Goal: Task Accomplishment & Management: Use online tool/utility

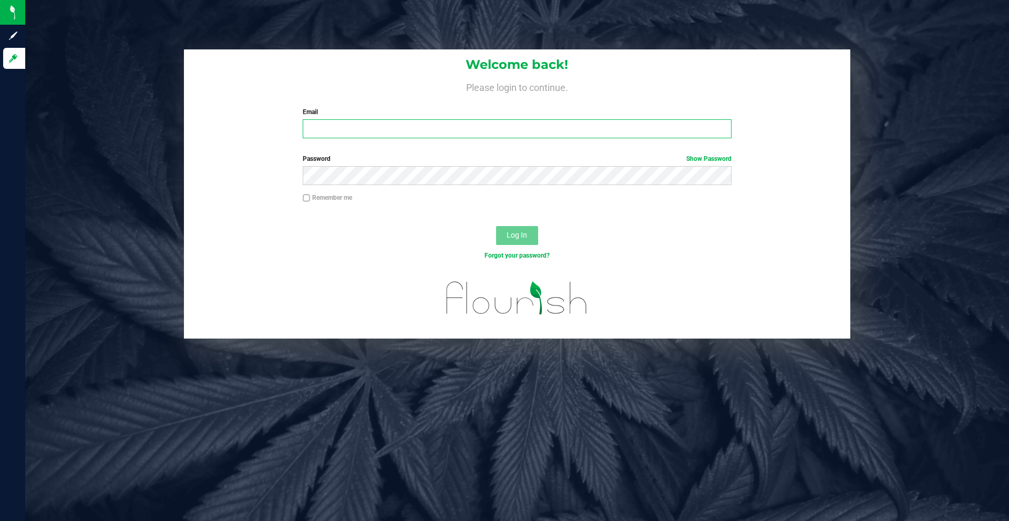
click at [376, 133] on input "Email" at bounding box center [517, 128] width 428 height 19
type input "[EMAIL_ADDRESS][DOMAIN_NAME]"
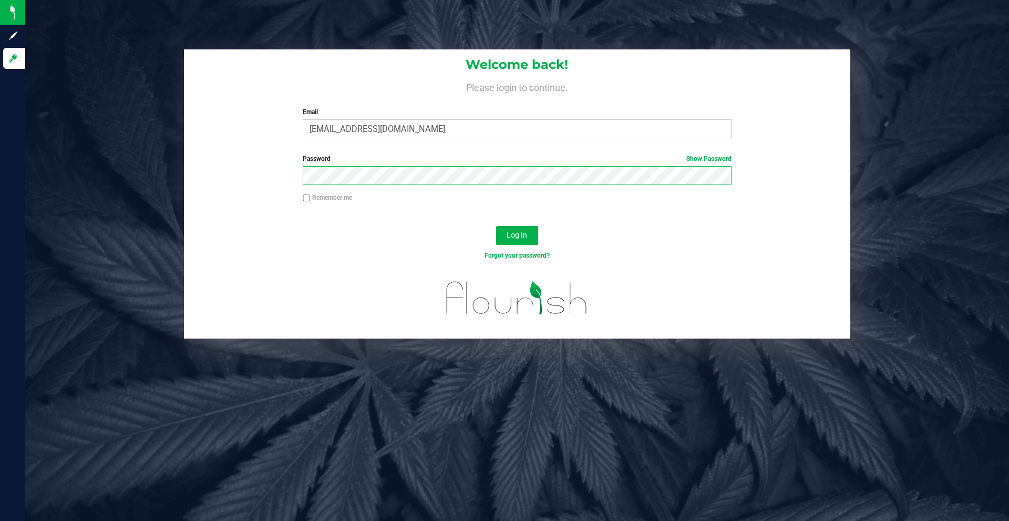
click at [496, 226] on button "Log In" at bounding box center [517, 235] width 42 height 19
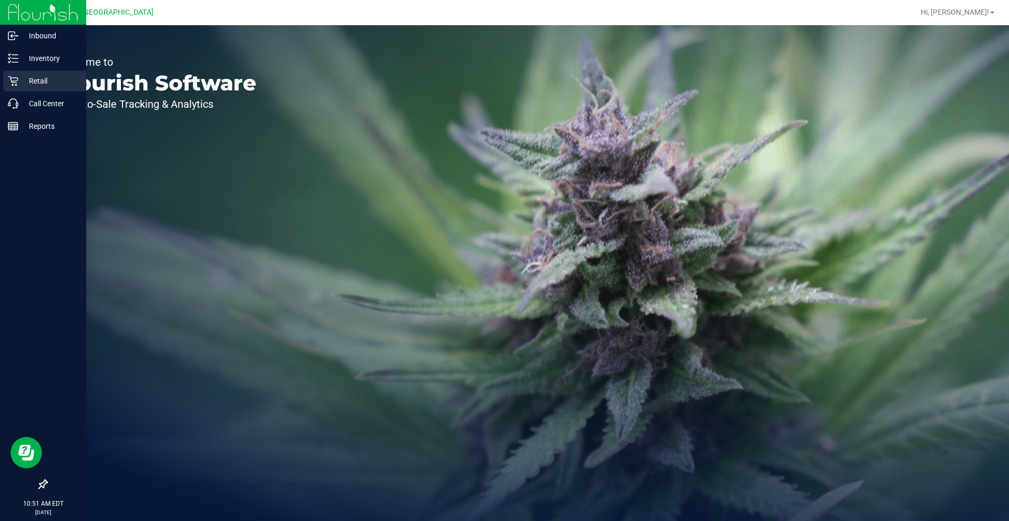
click at [39, 80] on p "Retail" at bounding box center [49, 81] width 63 height 13
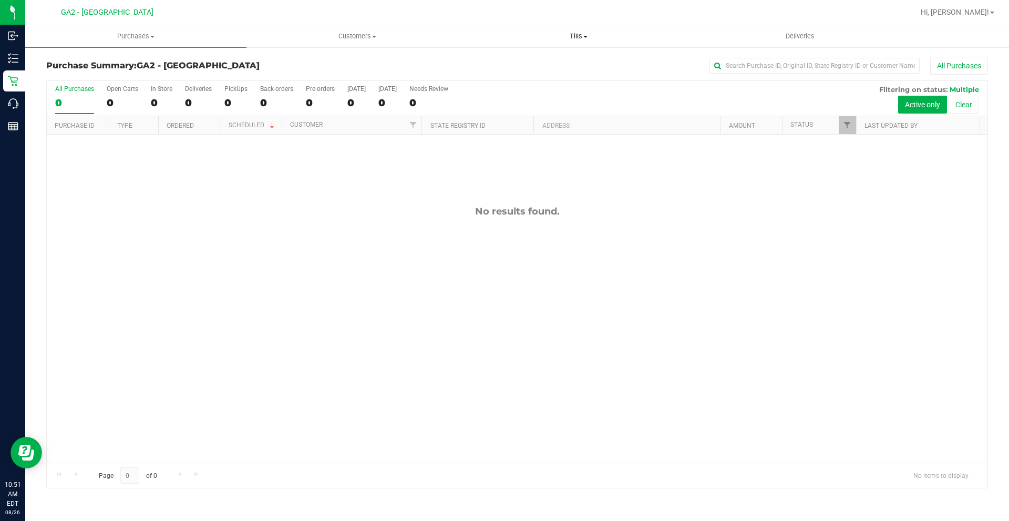
click at [573, 33] on span "Tills" at bounding box center [578, 36] width 220 height 9
click at [557, 63] on li "Manage tills" at bounding box center [578, 63] width 221 height 13
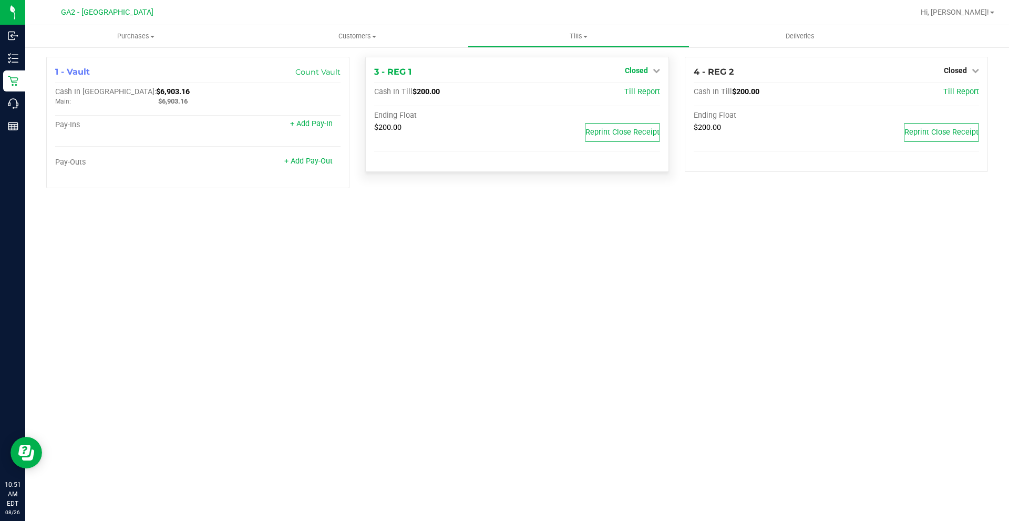
click at [656, 70] on icon at bounding box center [655, 70] width 7 height 7
click at [637, 96] on link "Open Till" at bounding box center [636, 92] width 28 height 8
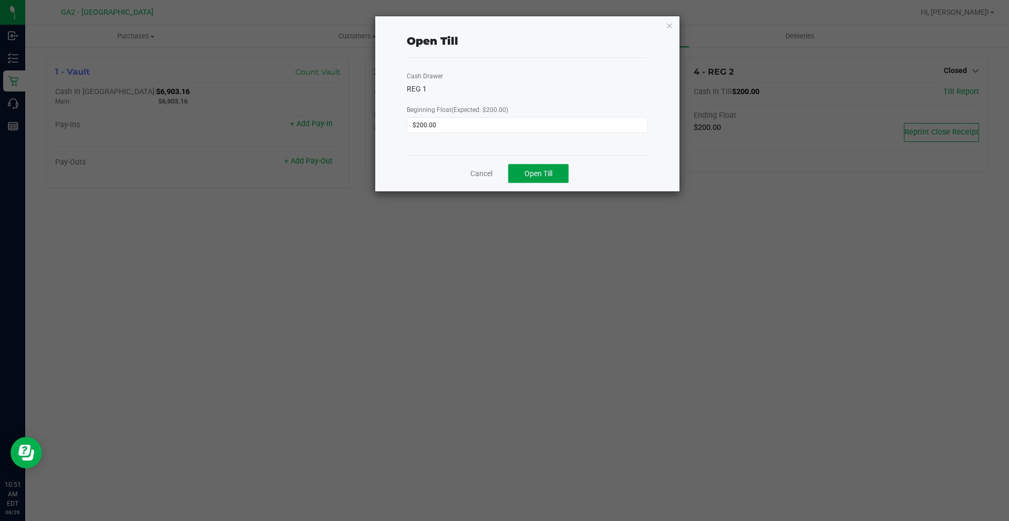
click at [543, 174] on span "Open Till" at bounding box center [538, 173] width 28 height 8
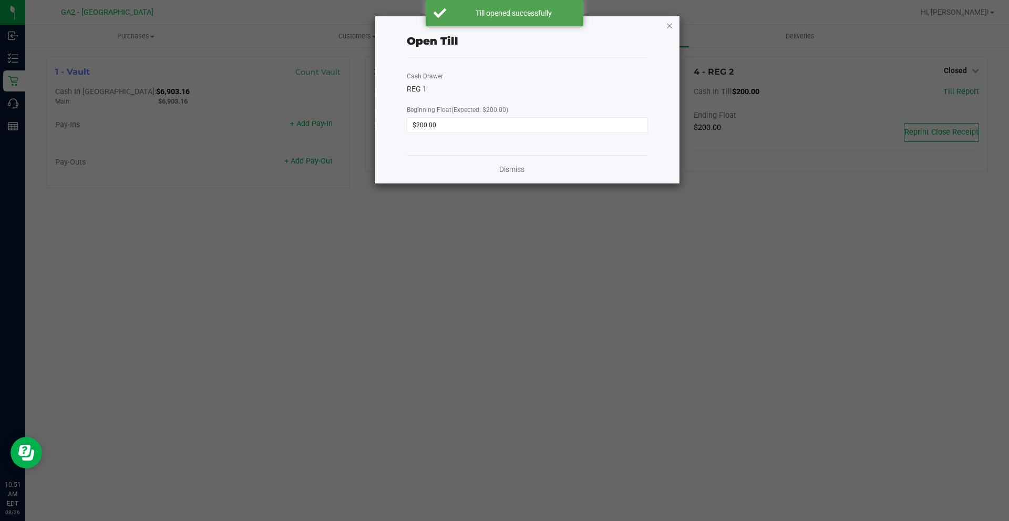
click at [669, 23] on icon "button" at bounding box center [669, 25] width 7 height 13
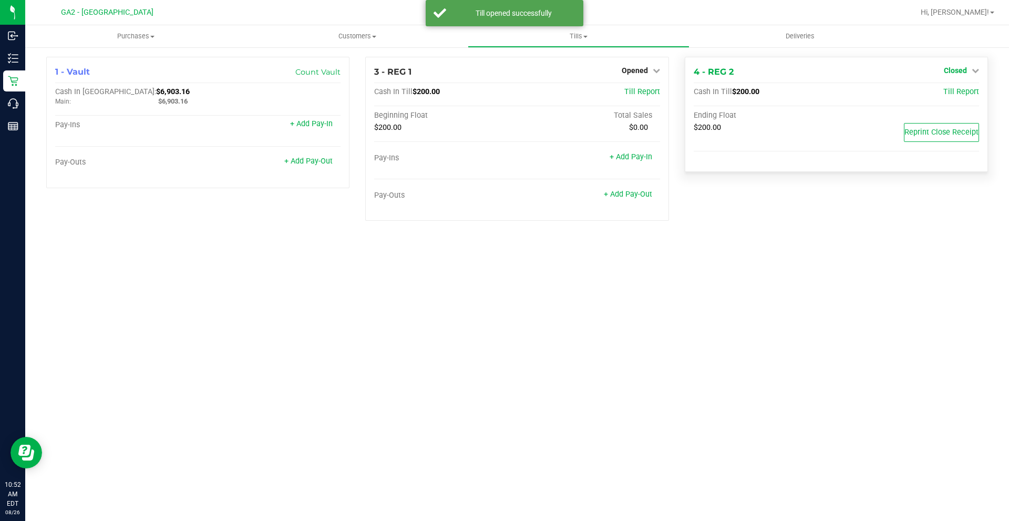
click at [973, 67] on icon at bounding box center [974, 70] width 7 height 7
click at [949, 91] on link "Open Till" at bounding box center [955, 92] width 28 height 8
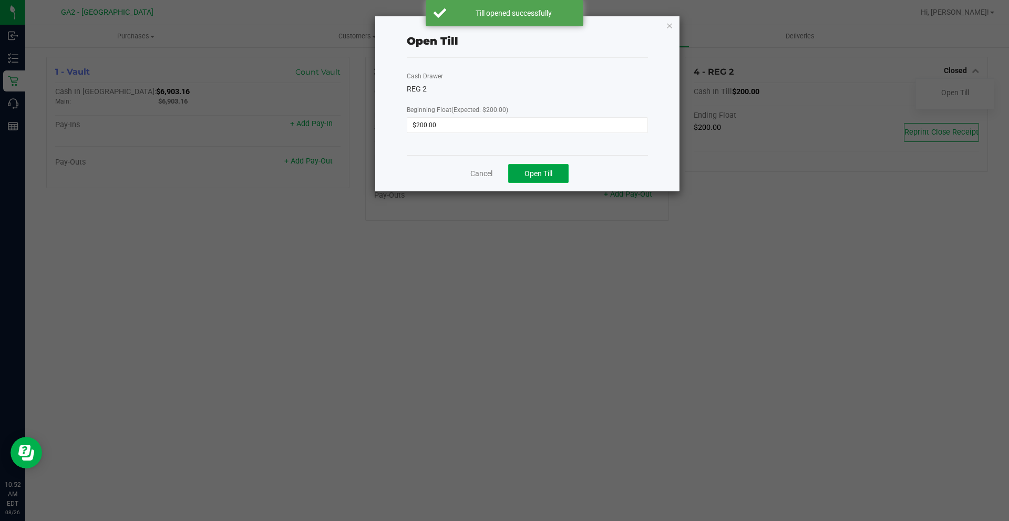
click at [537, 174] on span "Open Till" at bounding box center [538, 173] width 28 height 8
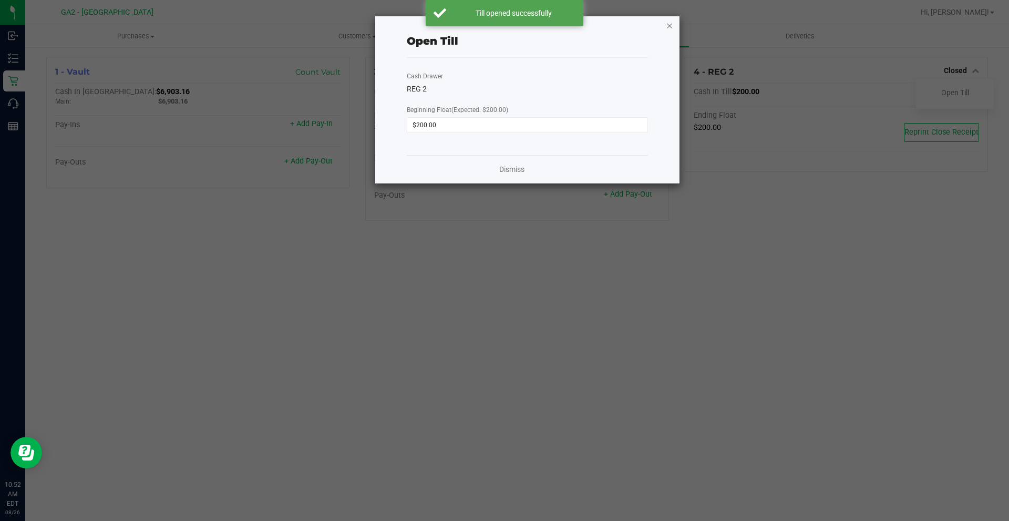
click at [668, 26] on icon "button" at bounding box center [669, 25] width 7 height 13
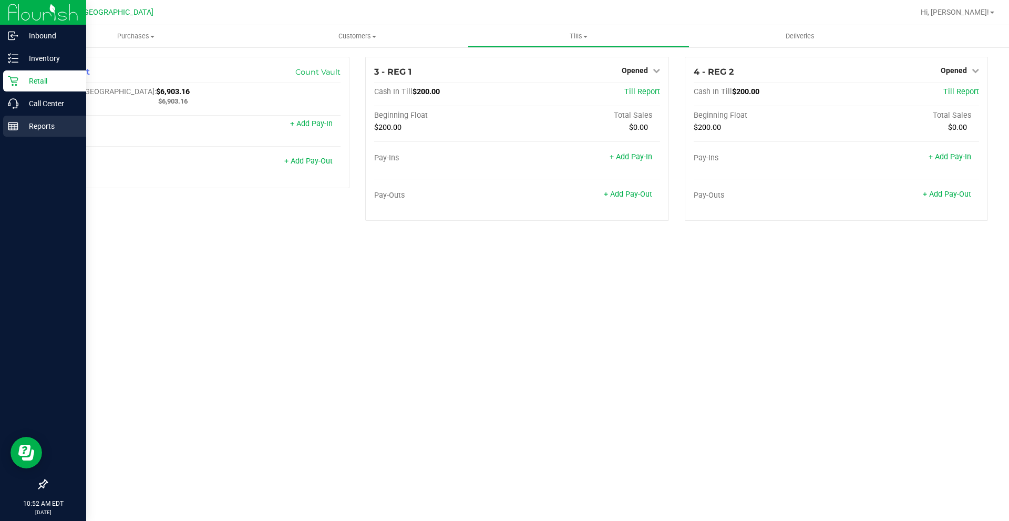
click at [22, 124] on p "Reports" at bounding box center [49, 126] width 63 height 13
